Goal: Task Accomplishment & Management: Manage account settings

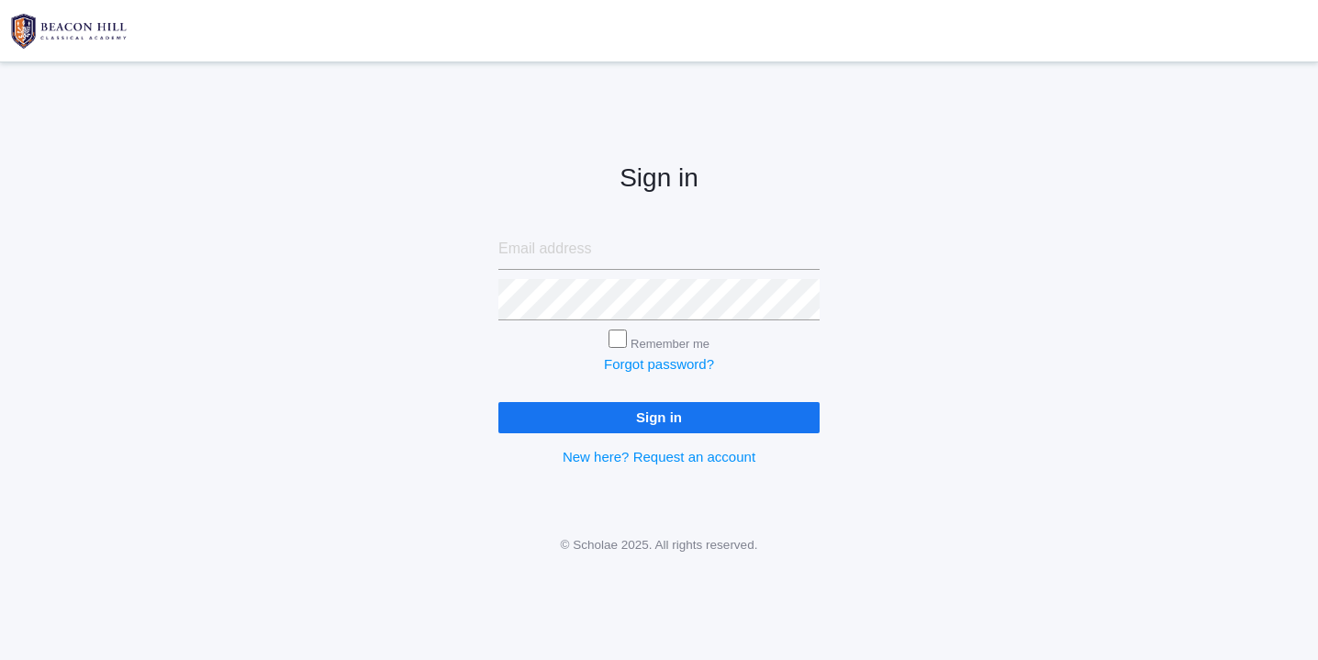
click at [561, 252] on input "email" at bounding box center [658, 249] width 321 height 41
type input "websterjl03@aol.com"
click at [600, 412] on input "Sign in" at bounding box center [658, 417] width 321 height 30
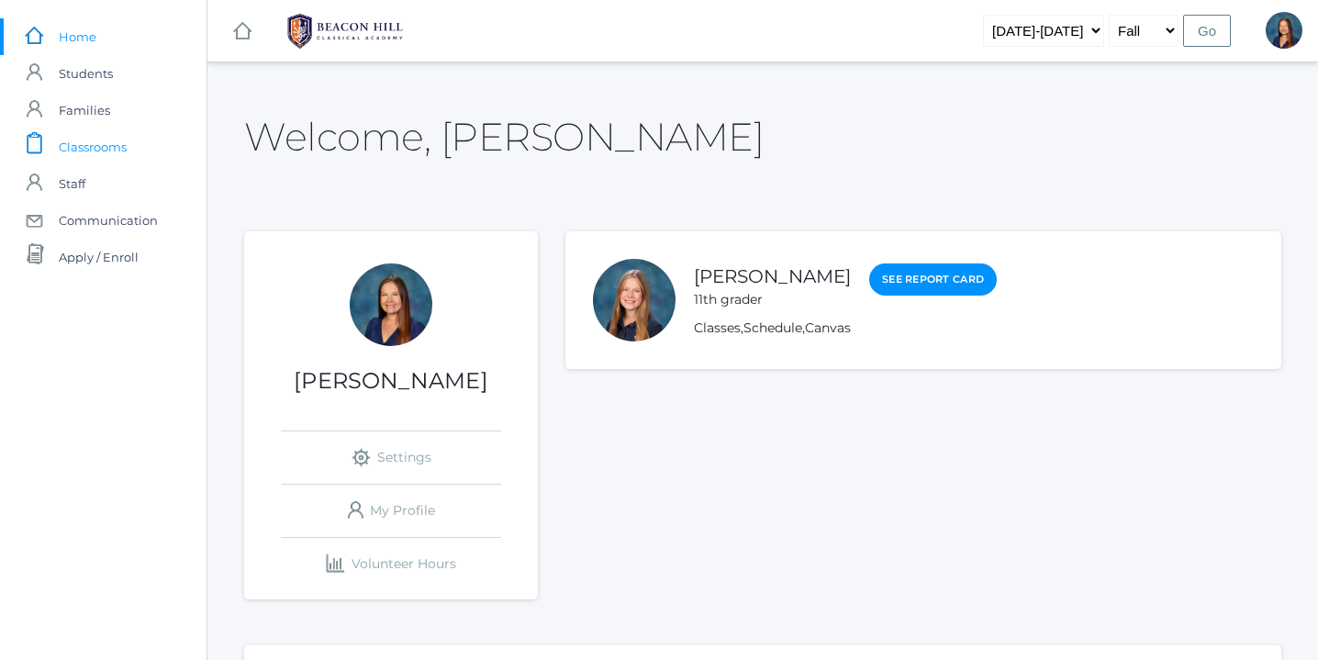
click at [109, 145] on span "Classrooms" at bounding box center [93, 146] width 68 height 37
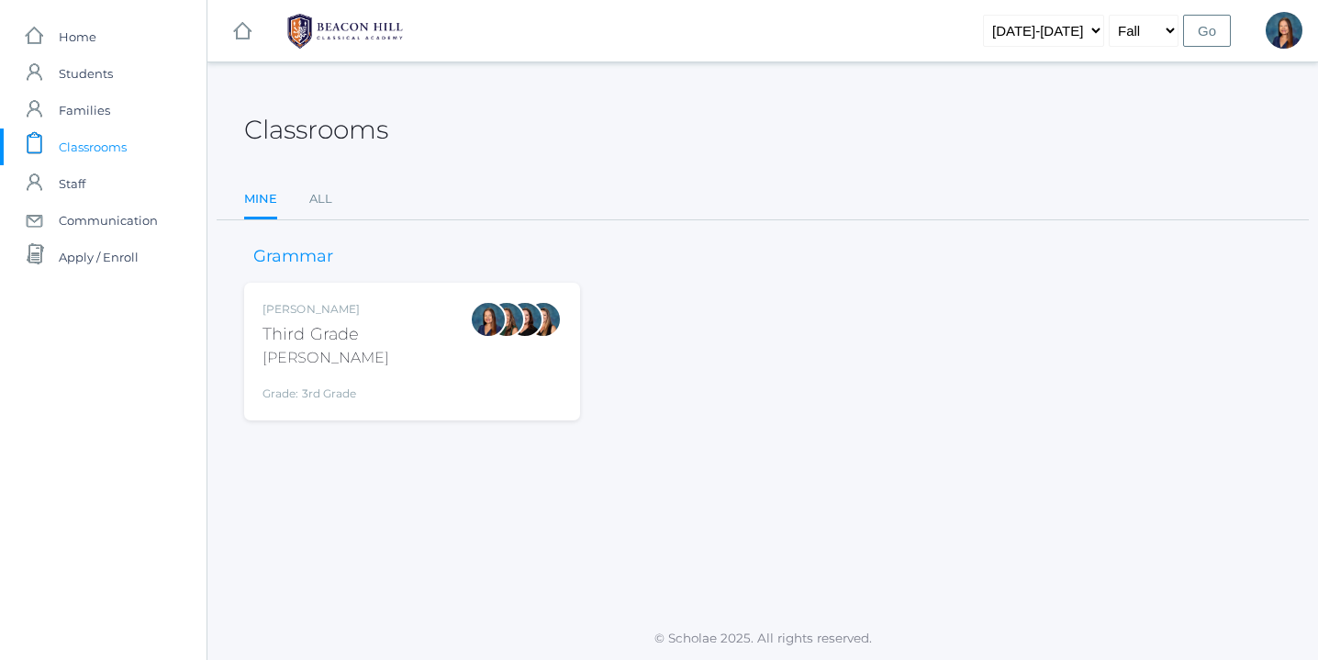
click at [424, 343] on div "Lori Webster Third Grade Webster Grade: 3rd Grade 03LA" at bounding box center [411, 351] width 299 height 101
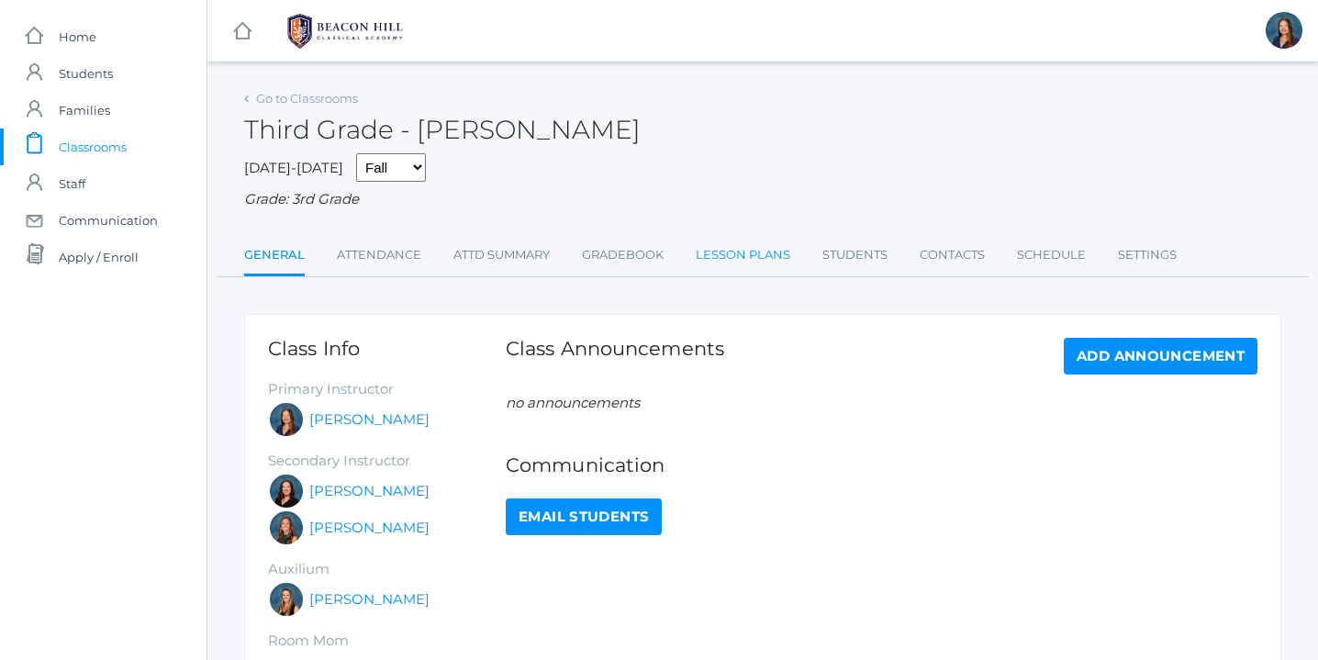
click at [753, 255] on link "Lesson Plans" at bounding box center [743, 255] width 95 height 37
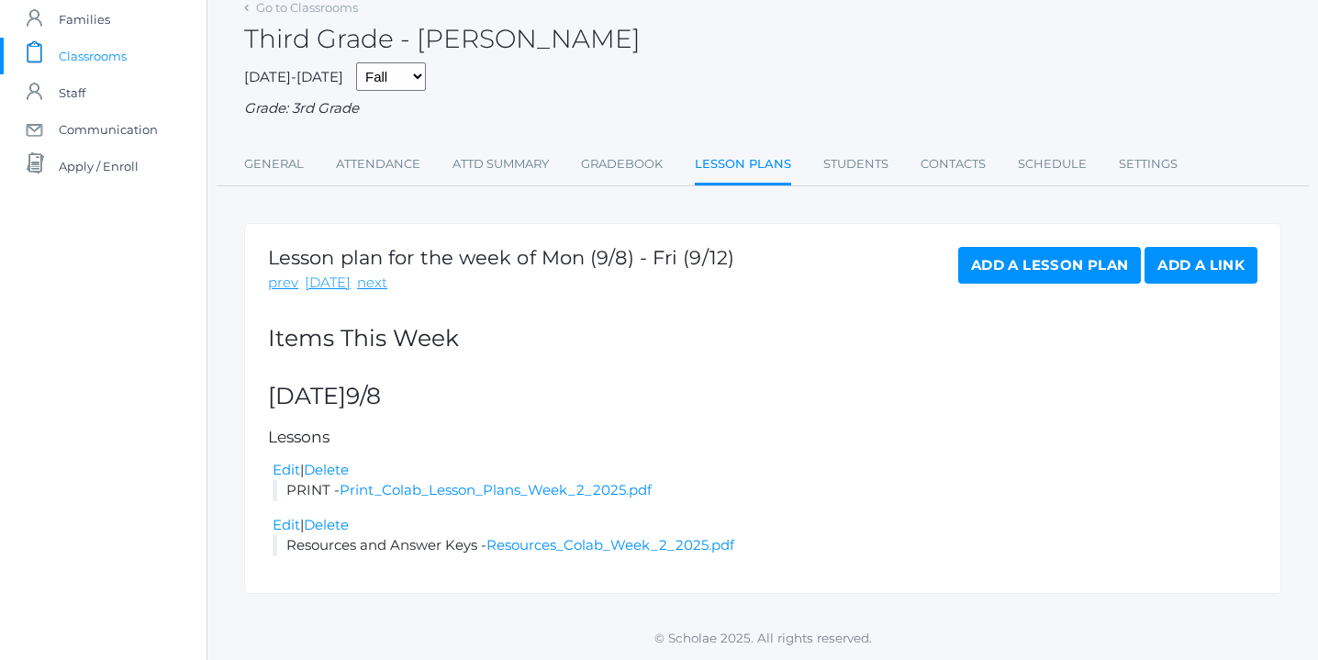
scroll to position [91, 0]
click at [452, 491] on link "Print_Colab_Lesson_Plans_Week_2_2025.pdf" at bounding box center [496, 489] width 312 height 17
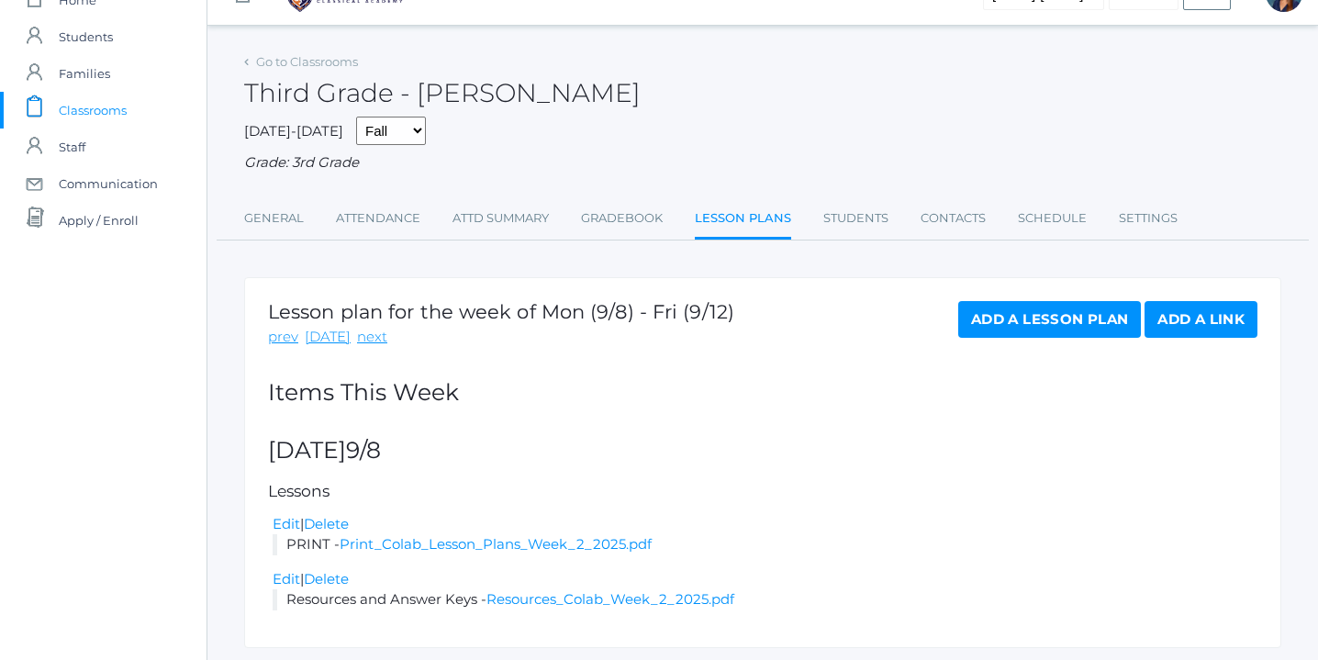
scroll to position [0, 0]
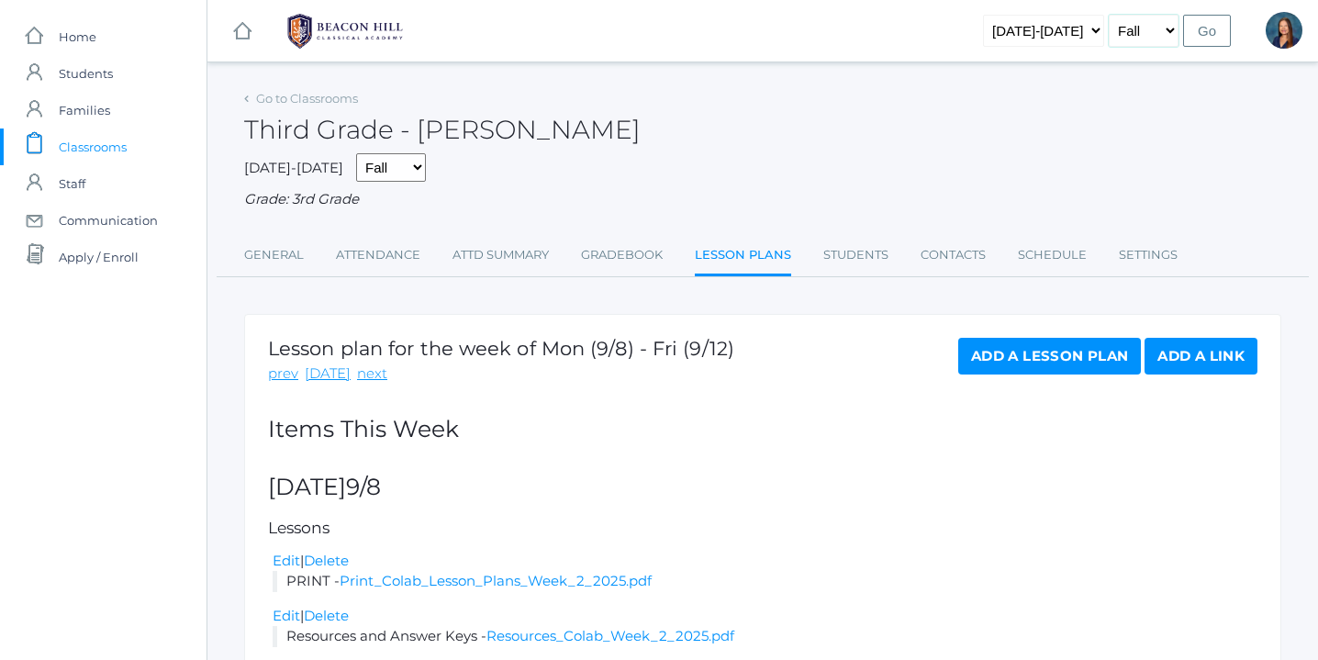
click at [1170, 28] on select "Fall Spring" at bounding box center [1144, 31] width 70 height 32
select select "2"
click at [1109, 15] on select "Fall Spring" at bounding box center [1144, 31] width 70 height 32
click at [1092, 30] on select "[DATE]-[DATE] [DATE]-[DATE] [DATE]-[DATE] [DATE]-[DATE] [DATE]-[DATE] [DATE]-[D…" at bounding box center [1043, 31] width 121 height 32
select select "[DATE]-[DATE]"
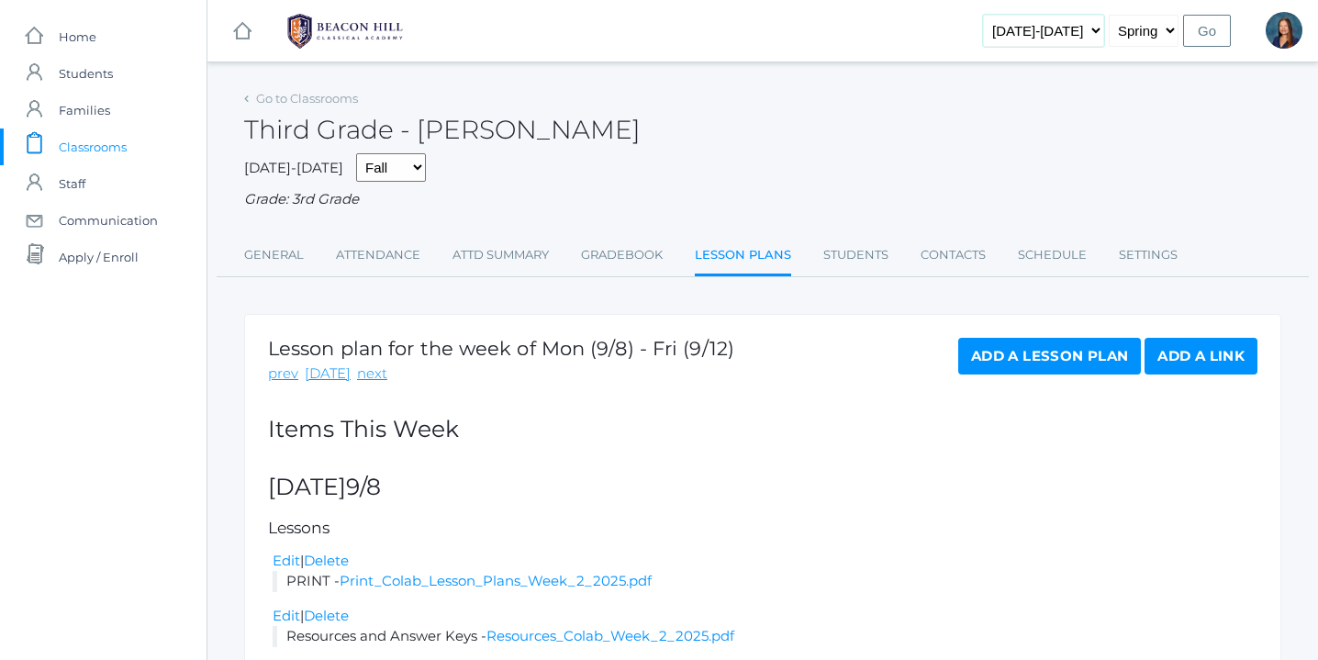
click at [1001, 15] on select "2019-2020 2020-2021 2021-2022 2022-2023 2023-2024 2024-2025 2025-2026" at bounding box center [1043, 31] width 121 height 32
click at [1213, 28] on input "Go" at bounding box center [1207, 31] width 48 height 32
click at [287, 376] on link "prev" at bounding box center [283, 373] width 30 height 21
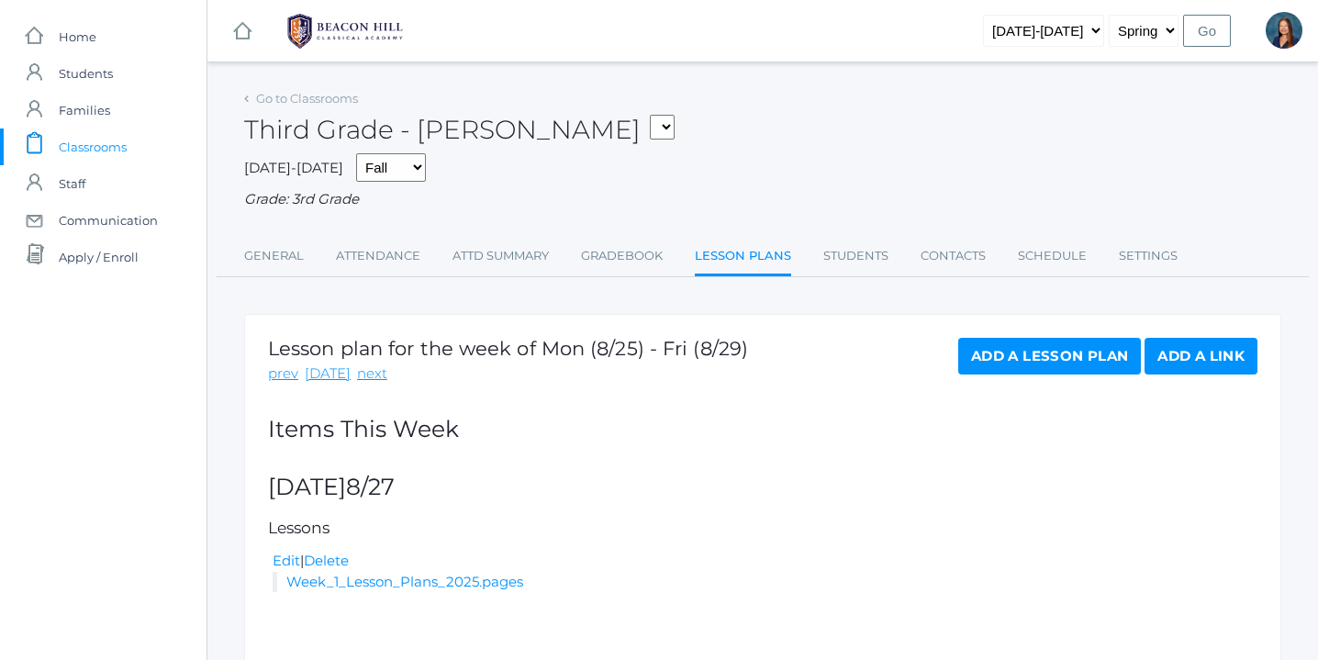
click at [287, 376] on link "prev" at bounding box center [283, 373] width 30 height 21
click at [283, 379] on link "prev" at bounding box center [283, 373] width 30 height 21
click at [283, 378] on link "prev" at bounding box center [283, 373] width 30 height 21
click at [282, 377] on link "prev" at bounding box center [283, 373] width 30 height 21
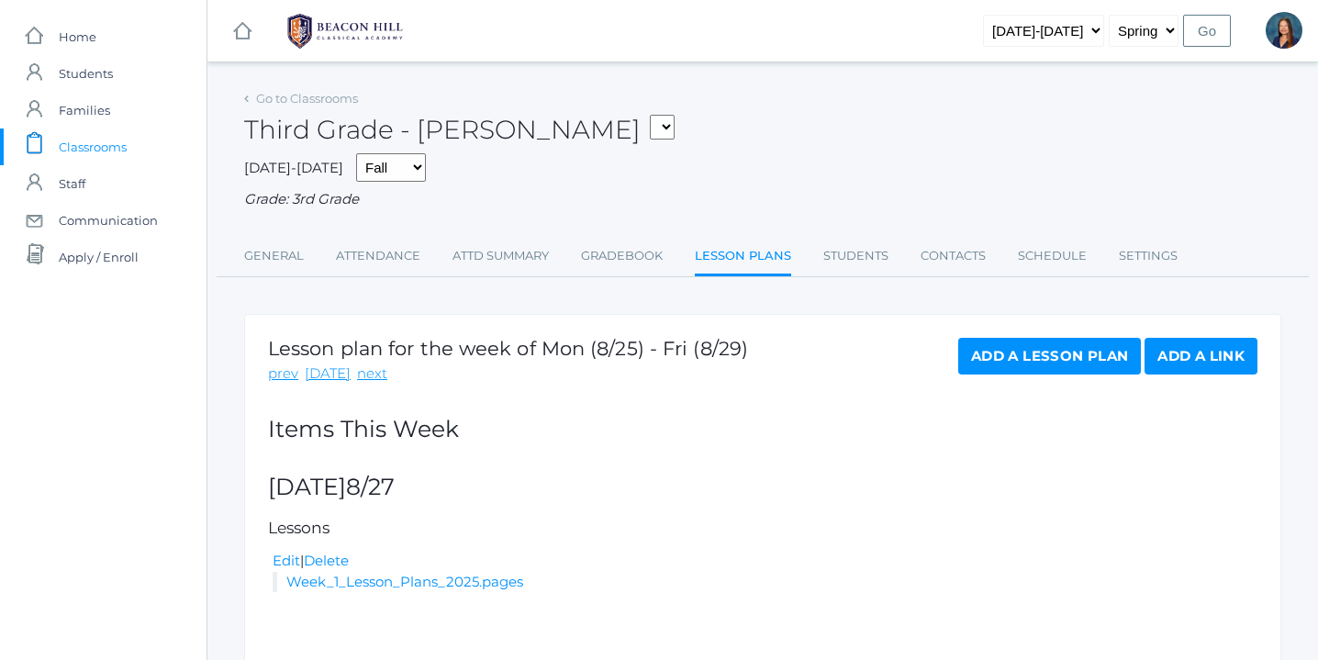
click at [1214, 32] on input "Go" at bounding box center [1207, 31] width 48 height 32
click at [74, 37] on span "Home" at bounding box center [78, 36] width 38 height 37
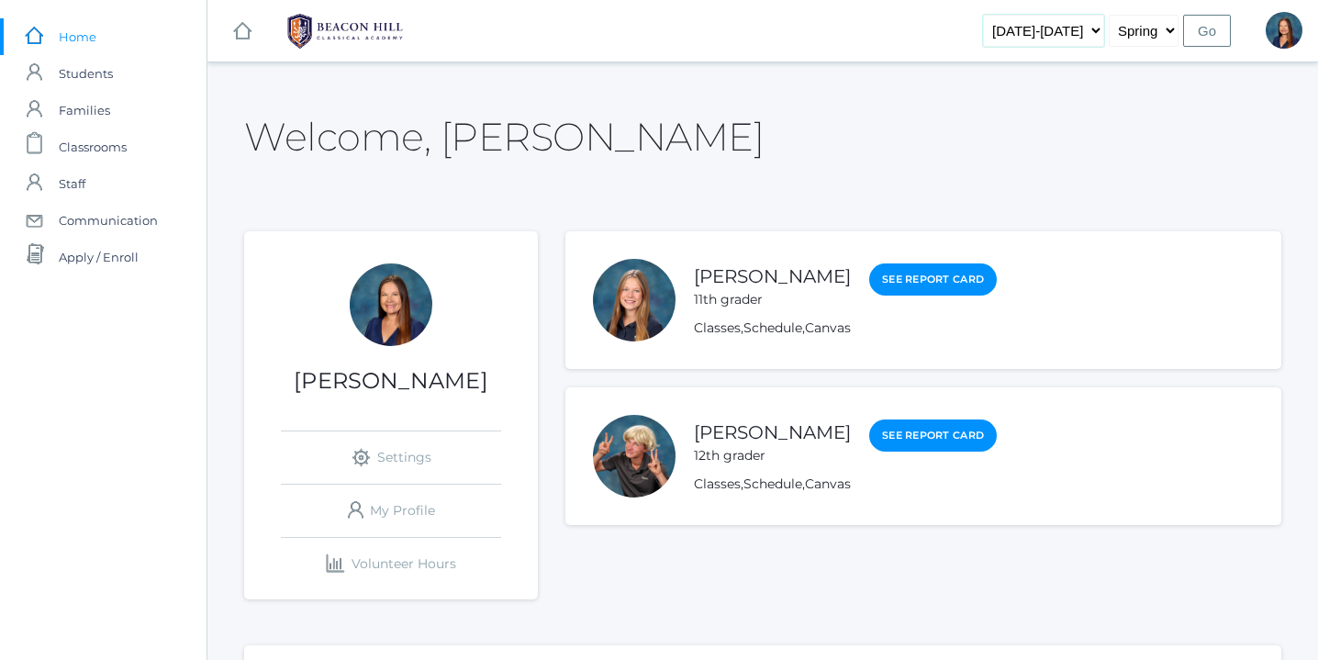
click at [1089, 30] on select "[DATE]-[DATE] [DATE]-[DATE] [DATE]-[DATE] [DATE]-[DATE] [DATE]-[DATE] [DATE]-[D…" at bounding box center [1043, 31] width 121 height 32
click at [1001, 15] on select "[DATE]-[DATE] [DATE]-[DATE] [DATE]-[DATE] [DATE]-[DATE] [DATE]-[DATE] [DATE]-[D…" at bounding box center [1043, 31] width 121 height 32
click at [1211, 26] on input "Go" at bounding box center [1207, 31] width 48 height 32
click at [112, 145] on span "Classrooms" at bounding box center [93, 146] width 68 height 37
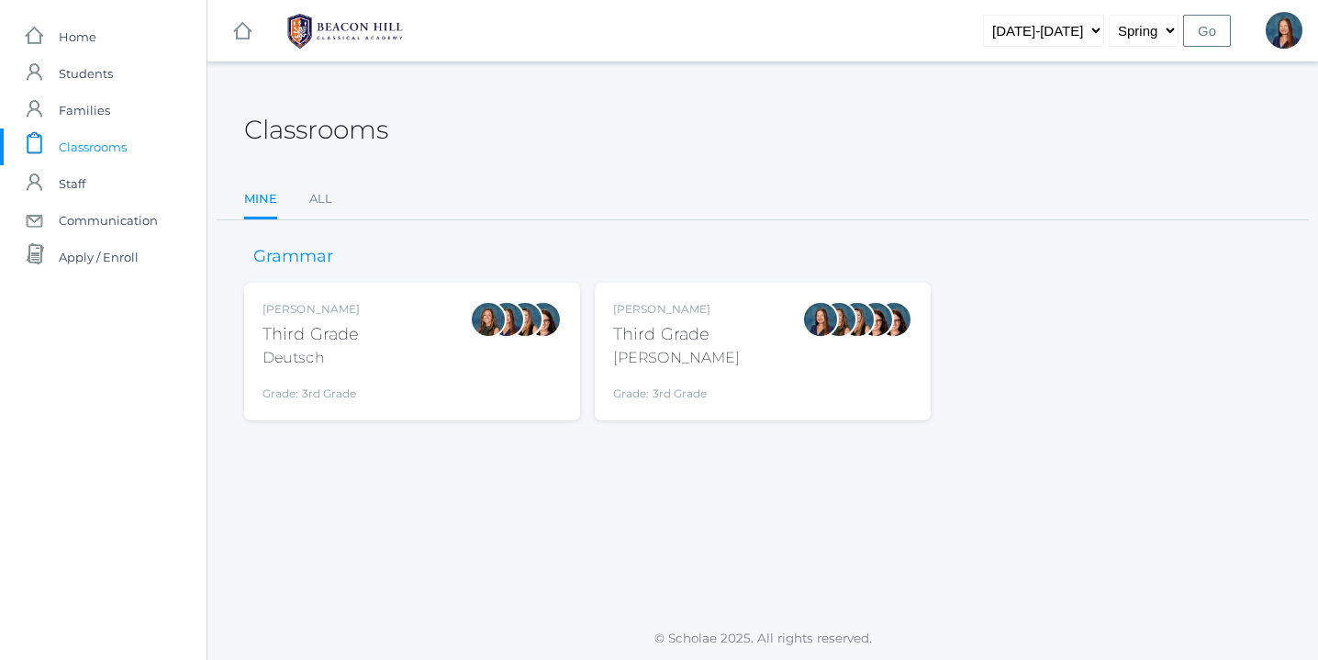
click at [724, 330] on div "Lori Webster Third Grade Webster Grade: 3rd Grade 03LA" at bounding box center [762, 351] width 299 height 101
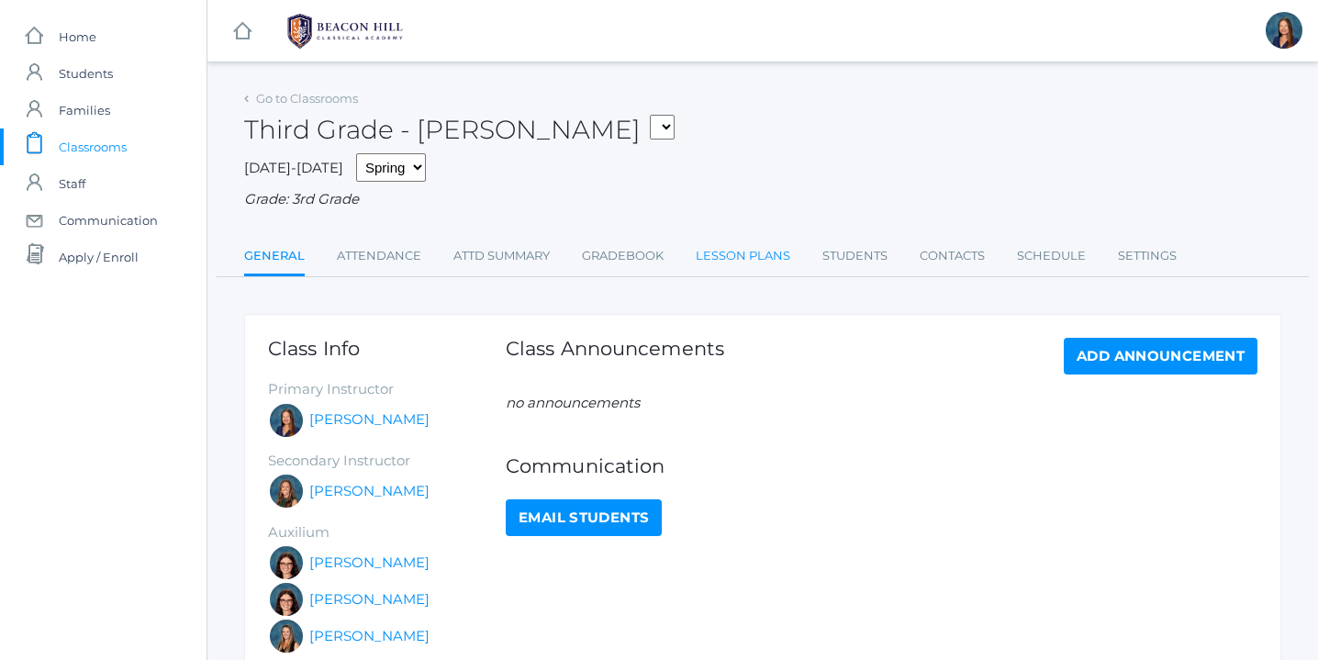
click at [767, 252] on link "Lesson Plans" at bounding box center [743, 256] width 95 height 37
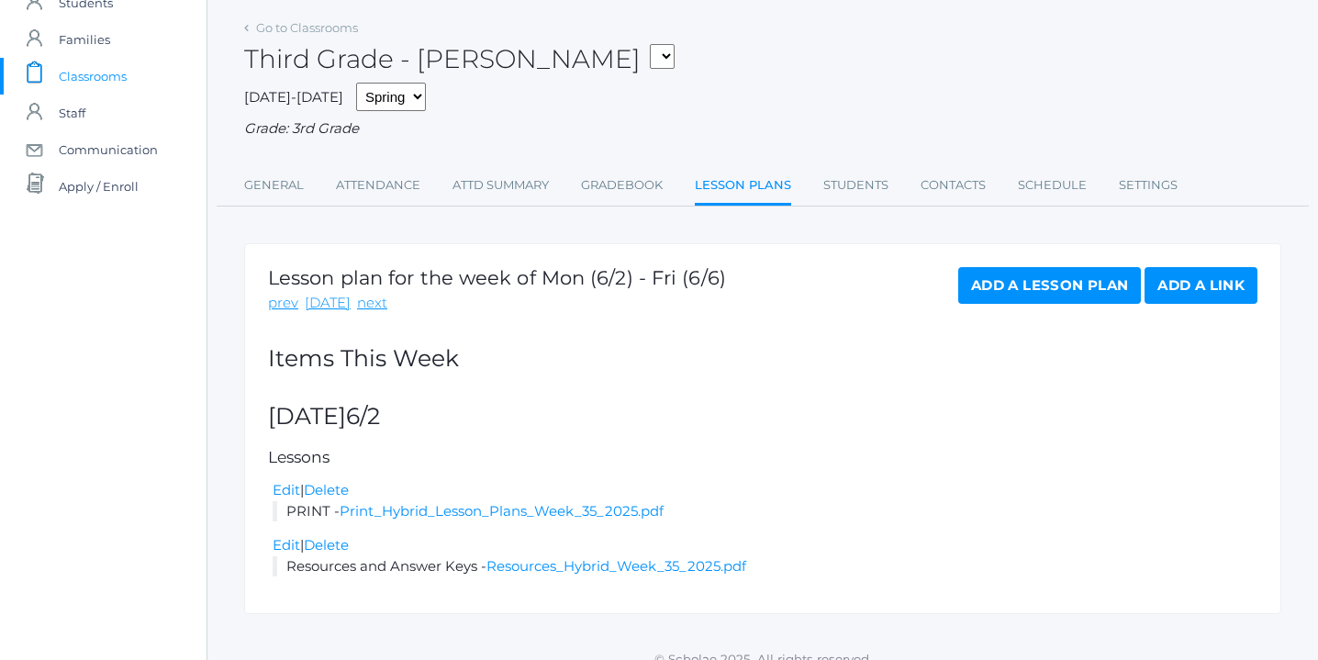
scroll to position [91, 0]
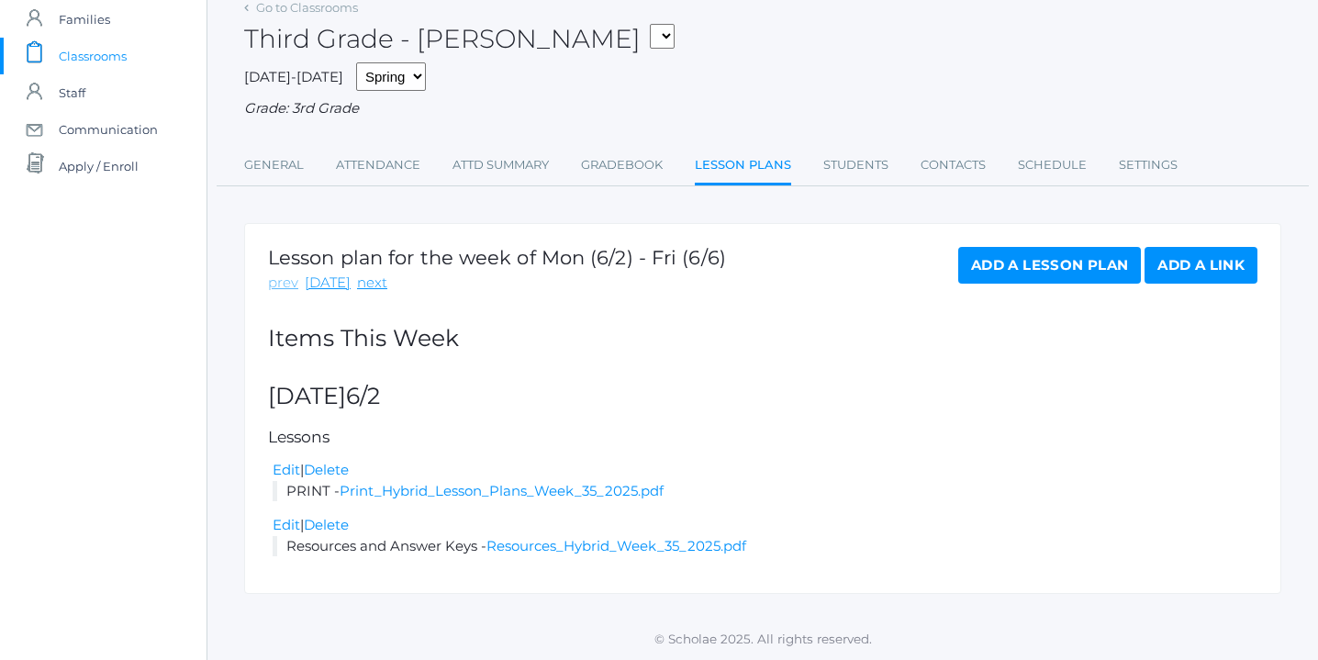
click at [284, 283] on link "prev" at bounding box center [283, 283] width 30 height 21
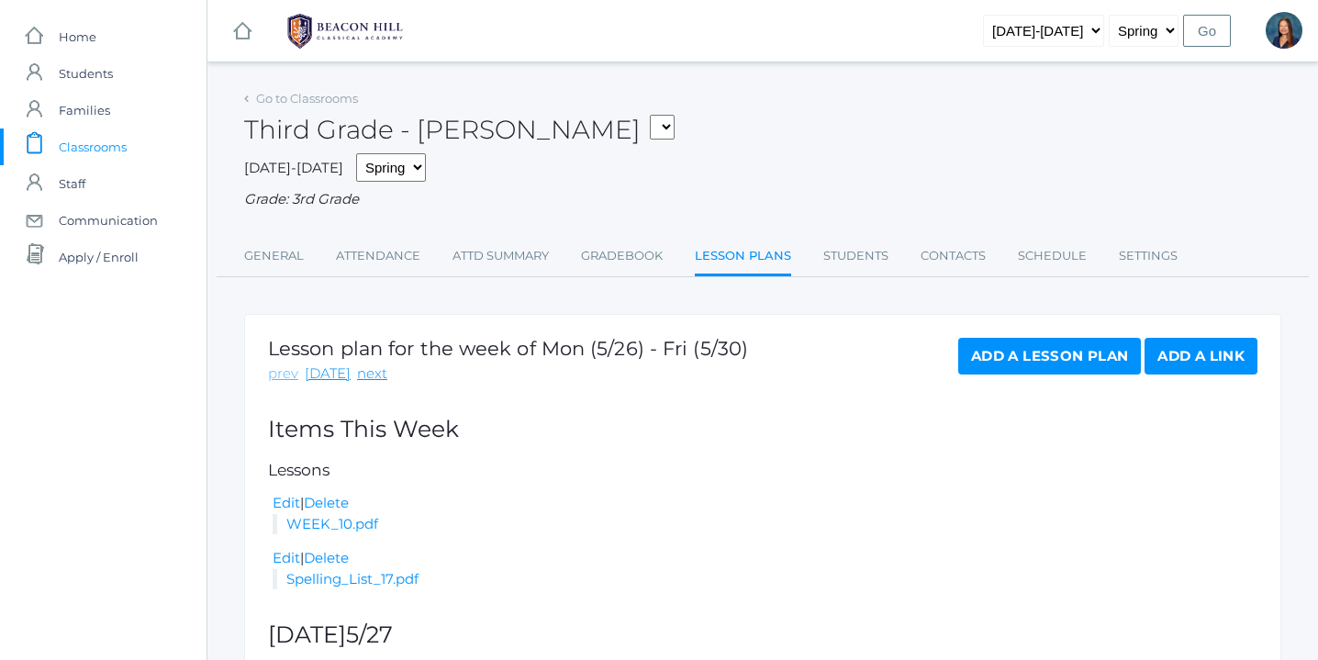
click at [278, 374] on link "prev" at bounding box center [283, 373] width 30 height 21
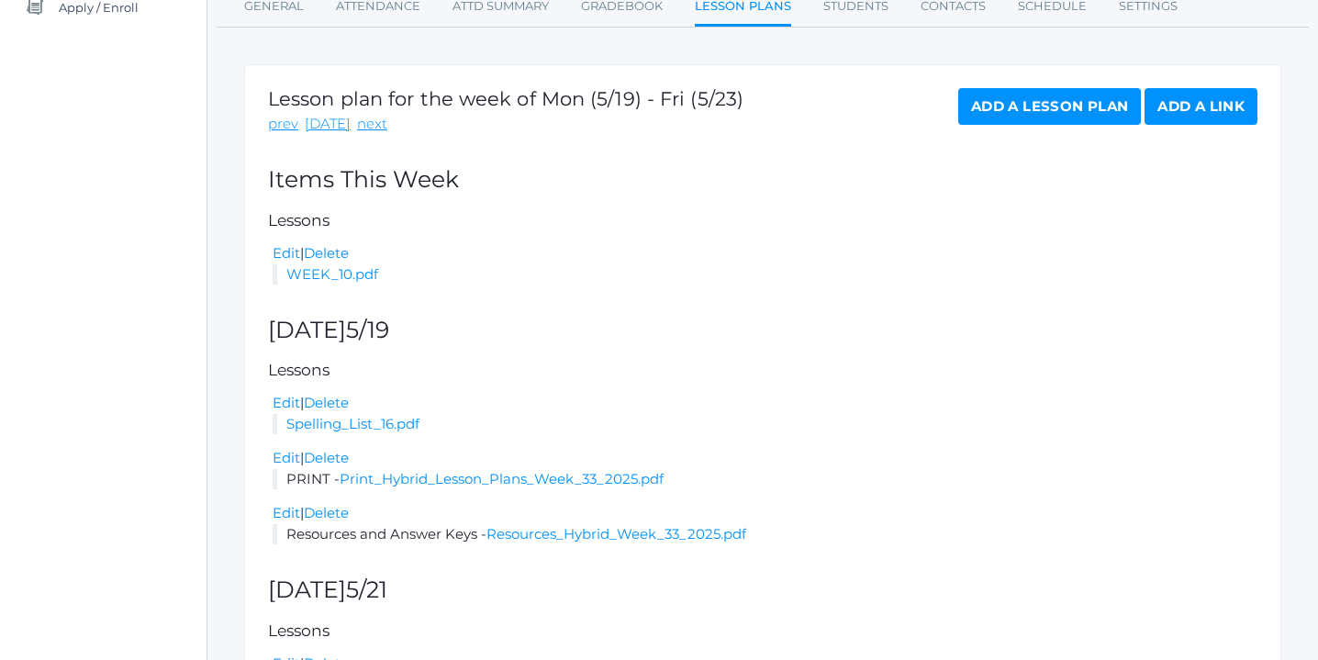
scroll to position [251, 0]
click at [506, 476] on link "Print_Hybrid_Lesson_Plans_Week_33_2025.pdf" at bounding box center [502, 477] width 324 height 17
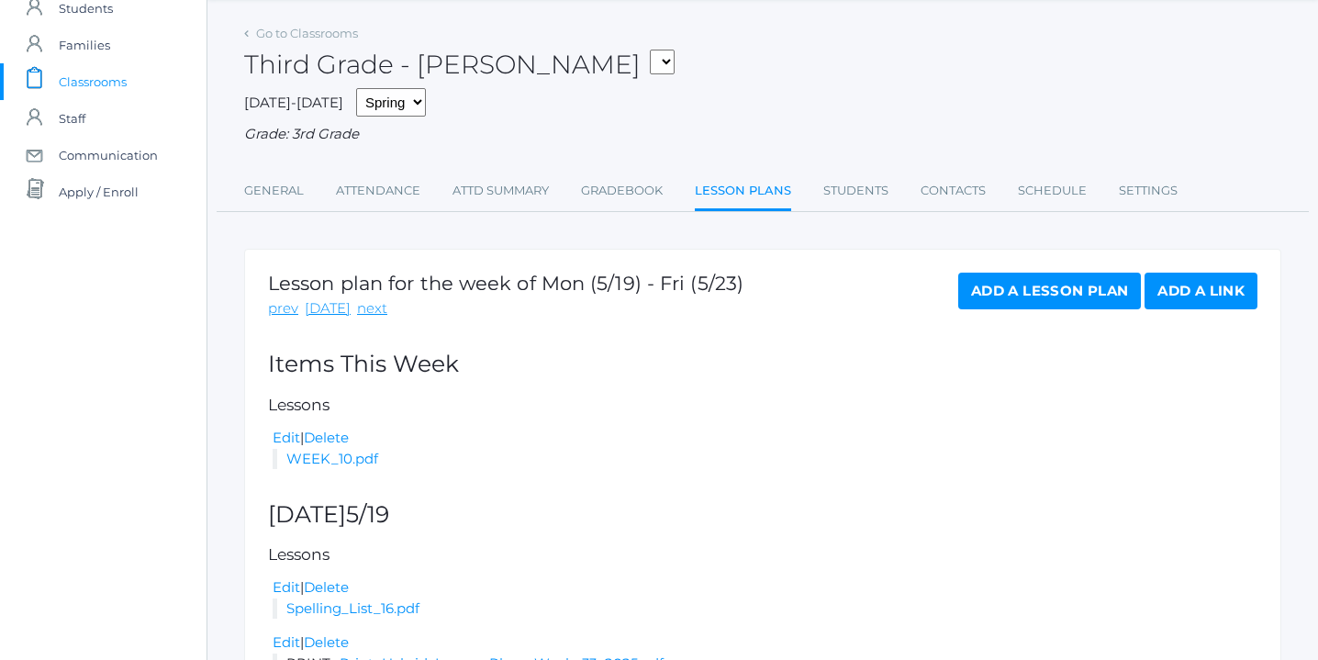
scroll to position [0, 0]
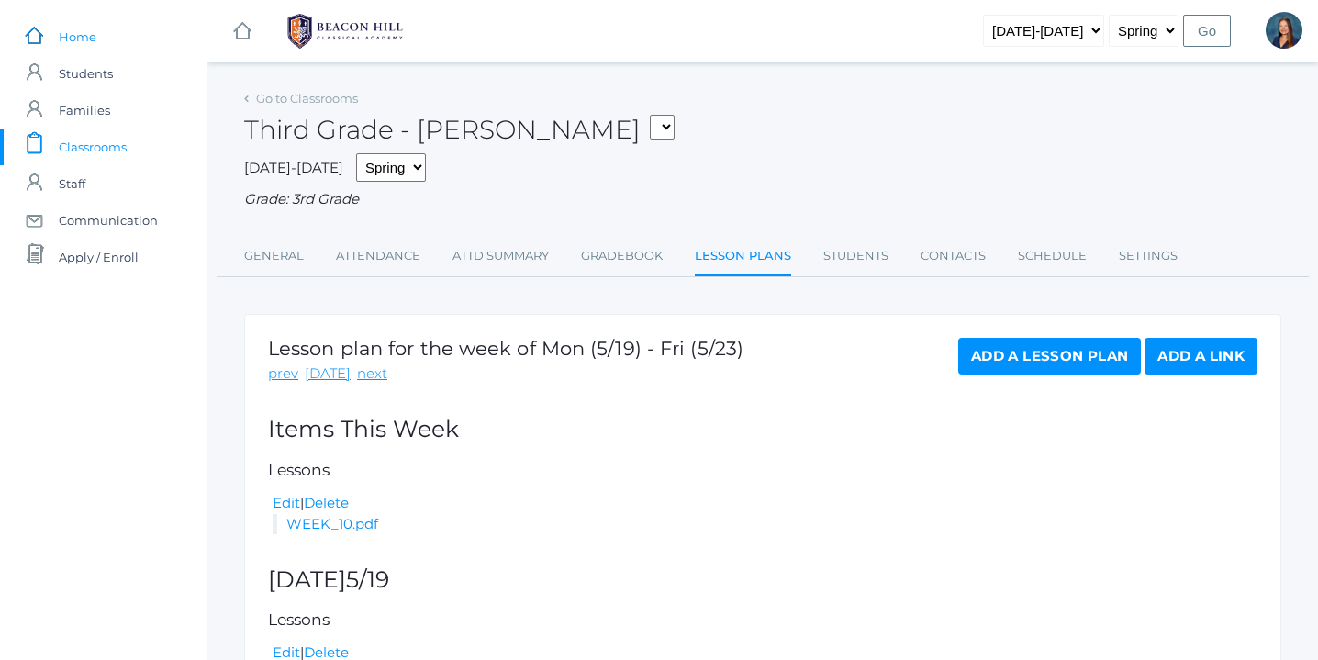
click at [84, 38] on span "Home" at bounding box center [78, 36] width 38 height 37
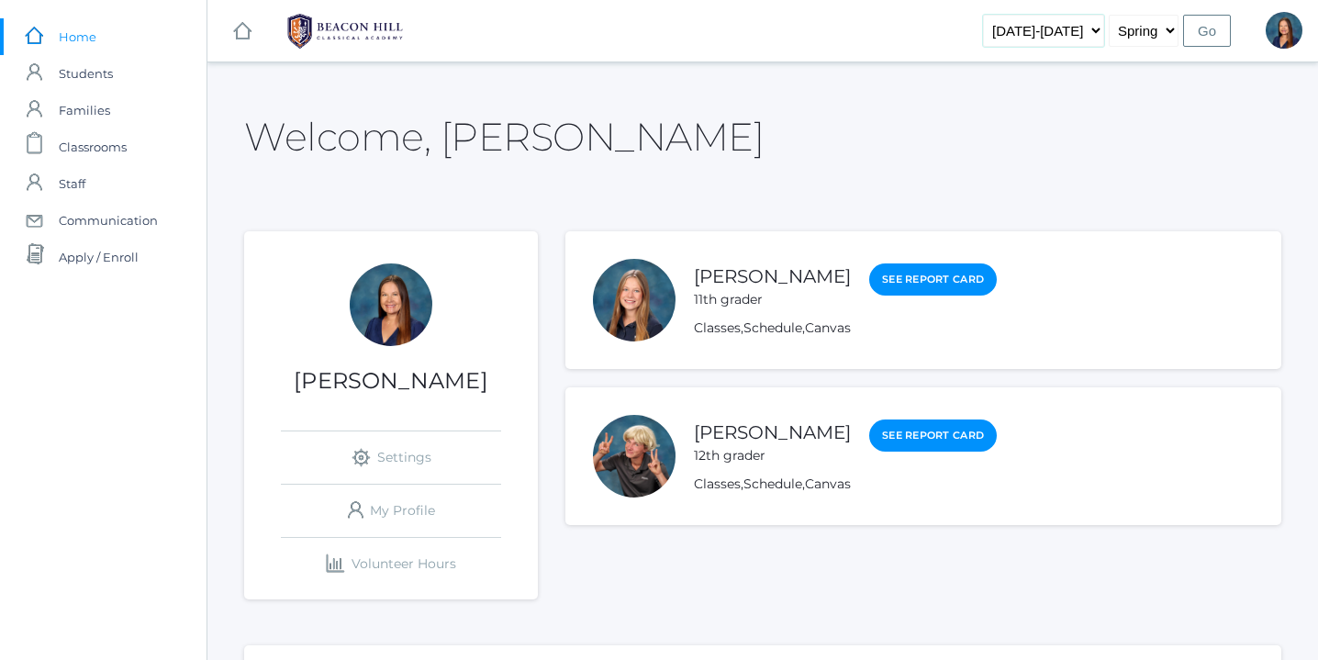
click at [1096, 32] on select "2019-2020 2020-2021 2021-2022 2022-2023 2023-2024 2024-2025 2025-2026" at bounding box center [1043, 31] width 121 height 32
select select "[DATE]-[DATE]"
click at [1001, 15] on select "2019-2020 2020-2021 2021-2022 2022-2023 2023-2024 2024-2025 2025-2026" at bounding box center [1043, 31] width 121 height 32
click at [1165, 30] on select "Fall Spring" at bounding box center [1144, 31] width 70 height 32
select select "1"
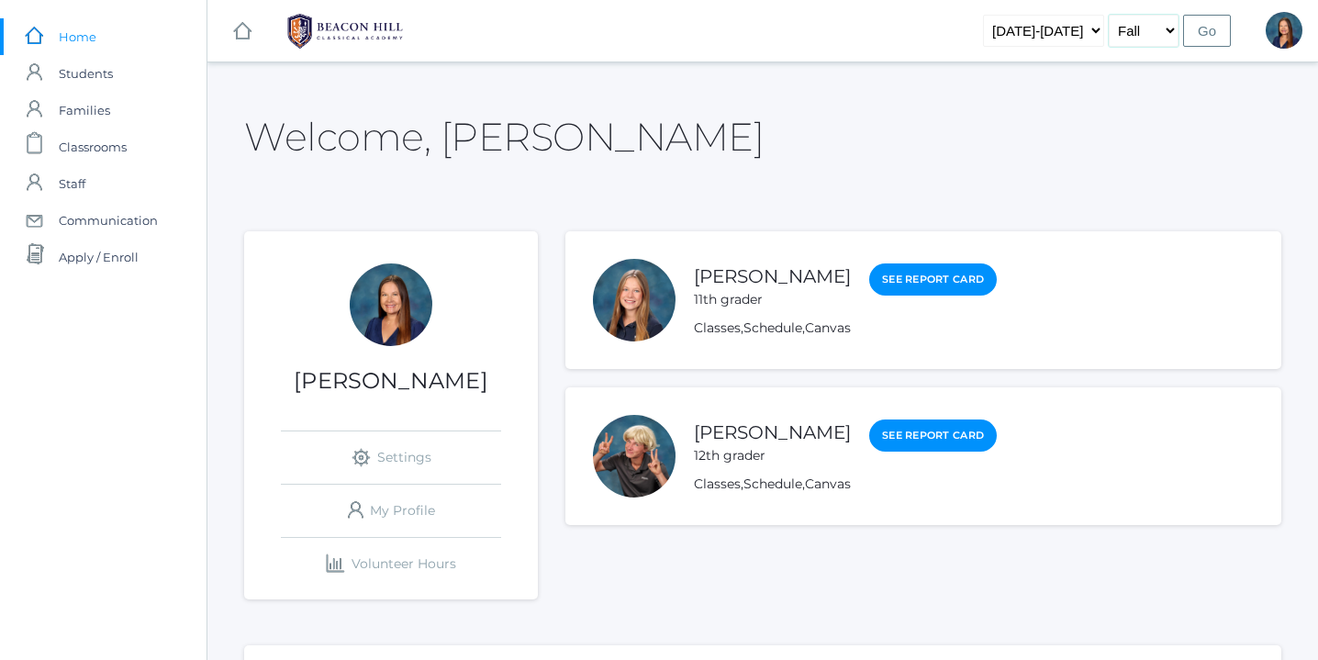
click at [1109, 15] on select "Fall Spring" at bounding box center [1144, 31] width 70 height 32
click at [1209, 29] on input "Go" at bounding box center [1207, 31] width 48 height 32
